Goal: Task Accomplishment & Management: Complete application form

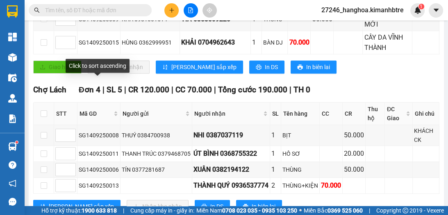
scroll to position [267, 0]
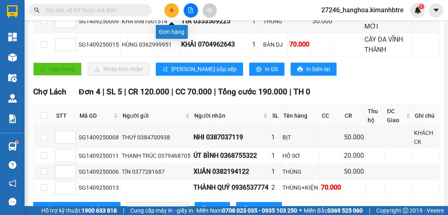
click at [170, 9] on icon "plus" at bounding box center [172, 10] width 6 height 6
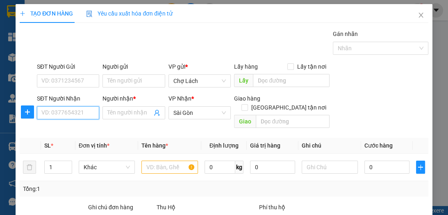
click at [86, 110] on input "SĐT Người Nhận" at bounding box center [68, 112] width 62 height 13
click at [56, 113] on input "0902806770" at bounding box center [68, 112] width 62 height 13
type input "0902606770"
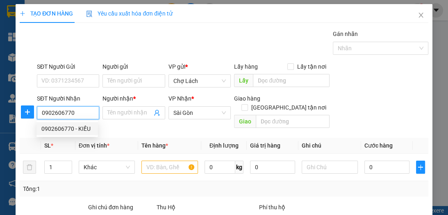
drag, startPoint x: 79, startPoint y: 119, endPoint x: 70, endPoint y: 127, distance: 11.6
click at [74, 125] on body "Kết quả tìm kiếm ( 358 ) Bộ lọc Ngày tạo đơn gần nhất Mã ĐH Trạng thái Món hàng…" at bounding box center [224, 107] width 448 height 215
click at [69, 125] on div "0902606770 - KIỀU" at bounding box center [67, 129] width 52 height 9
type input "KIỀU"
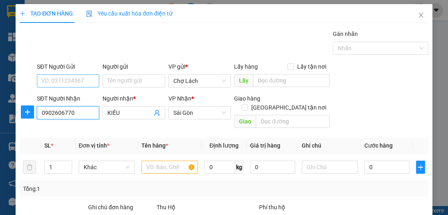
type input "0902606770"
click at [63, 79] on input "SĐT Người Gửi" at bounding box center [68, 81] width 62 height 13
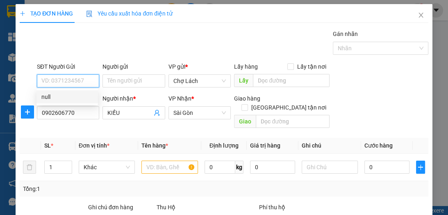
type input "0"
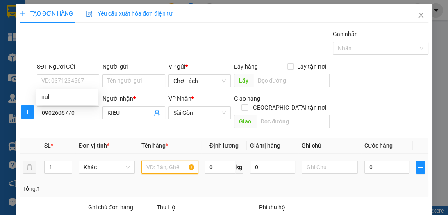
click at [156, 161] on input "text" at bounding box center [169, 167] width 56 height 13
type input "2"
click at [65, 163] on span "up" at bounding box center [67, 165] width 5 height 5
click at [158, 161] on input "text" at bounding box center [169, 167] width 56 height 13
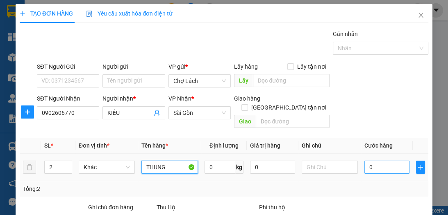
type input "THUNG"
click at [380, 161] on input "0" at bounding box center [386, 167] width 45 height 13
click at [364, 161] on input "0" at bounding box center [386, 167] width 45 height 13
click at [361, 159] on td "0" at bounding box center [387, 167] width 52 height 27
click at [364, 161] on input "0" at bounding box center [386, 167] width 45 height 13
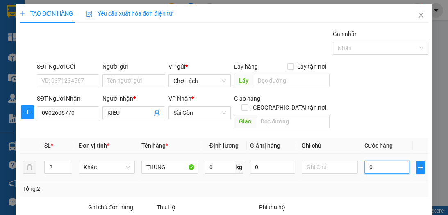
click at [364, 161] on input "0" at bounding box center [386, 167] width 45 height 13
type input "50"
type input "500"
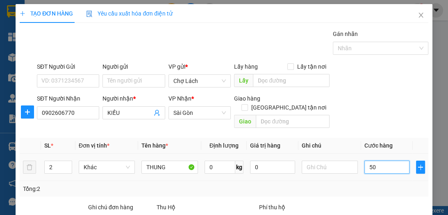
type input "500"
type input "50"
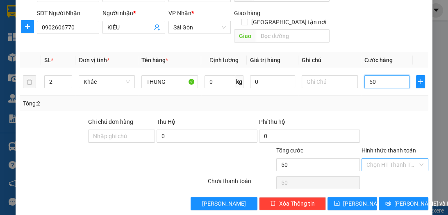
scroll to position [87, 0]
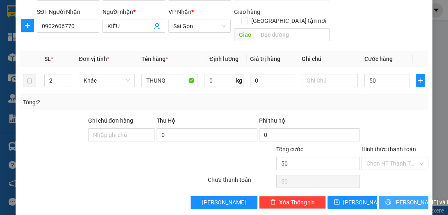
type input "50.000"
click at [400, 198] on span "[PERSON_NAME] và In" at bounding box center [422, 202] width 57 height 9
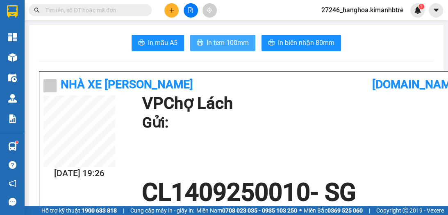
click at [228, 44] on span "In tem 100mm" at bounding box center [227, 43] width 42 height 10
